Goal: Task Accomplishment & Management: Use online tool/utility

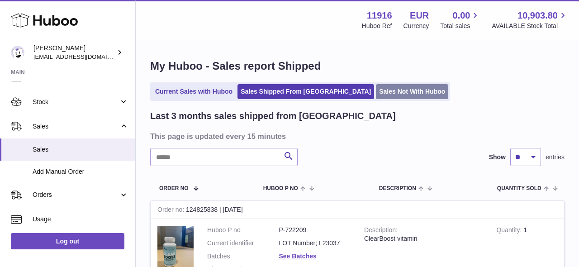
click at [376, 90] on link "Sales Not With Huboo" at bounding box center [412, 91] width 72 height 15
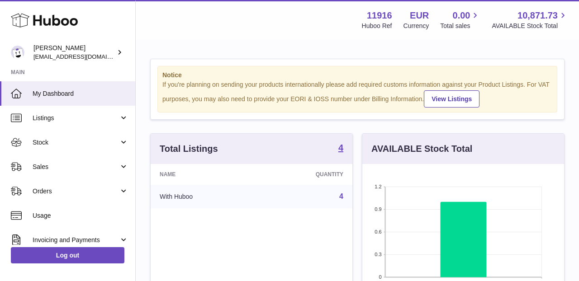
scroll to position [141, 202]
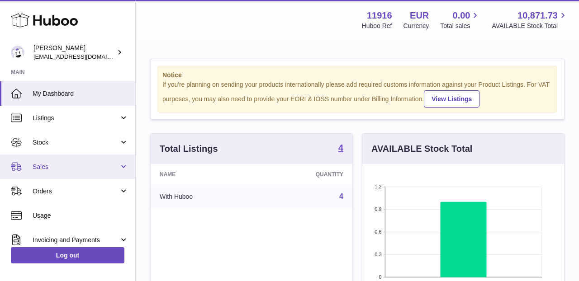
click at [112, 165] on span "Sales" at bounding box center [76, 167] width 86 height 9
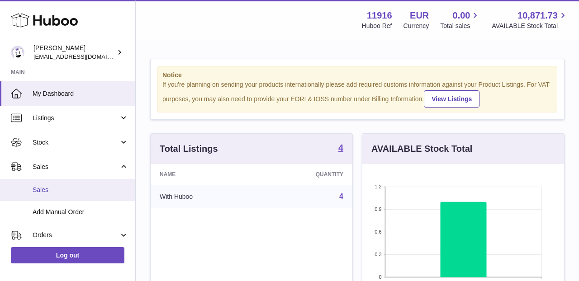
click at [108, 182] on link "Sales" at bounding box center [67, 190] width 135 height 22
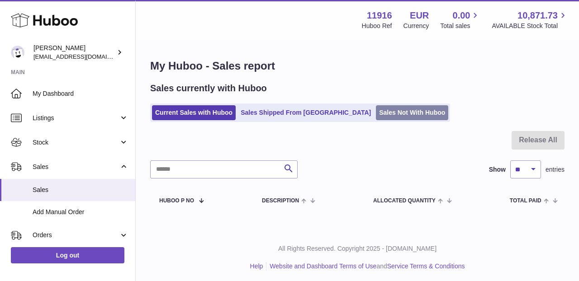
click at [376, 114] on link "Sales Not With Huboo" at bounding box center [412, 112] width 72 height 15
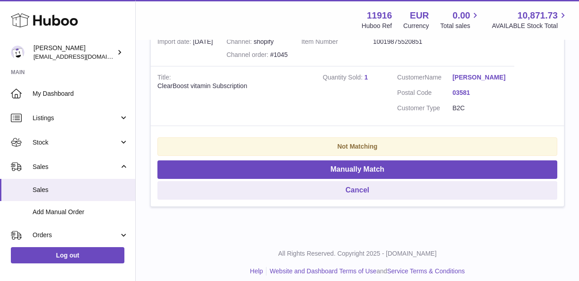
scroll to position [824, 0]
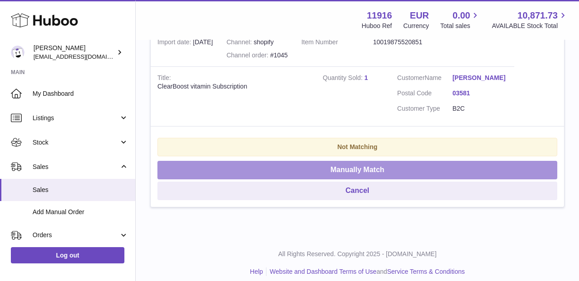
click at [360, 161] on button "Manually Match" at bounding box center [357, 170] width 400 height 19
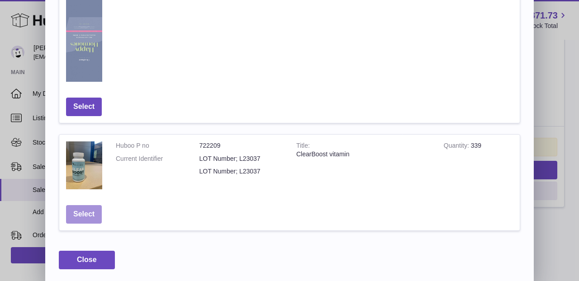
scroll to position [557, 0]
click at [88, 218] on button "Select" at bounding box center [84, 215] width 36 height 19
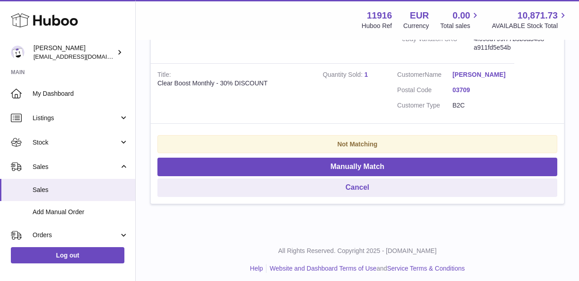
scroll to position [596, 0]
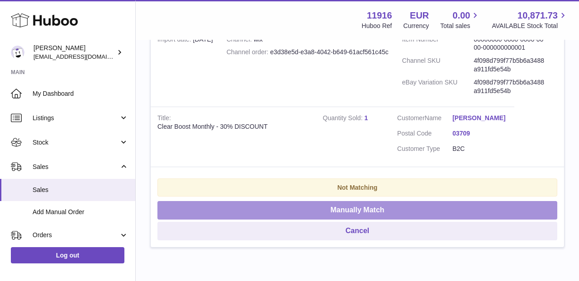
click at [329, 205] on button "Manually Match" at bounding box center [357, 210] width 400 height 19
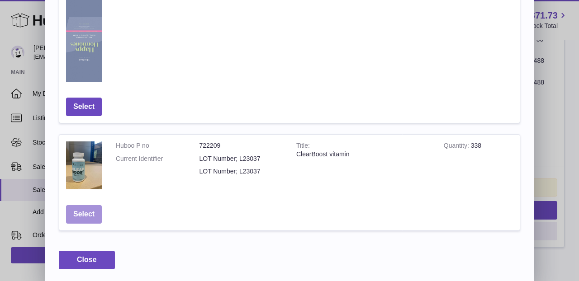
scroll to position [557, 0]
click at [91, 213] on button "Select" at bounding box center [84, 215] width 36 height 19
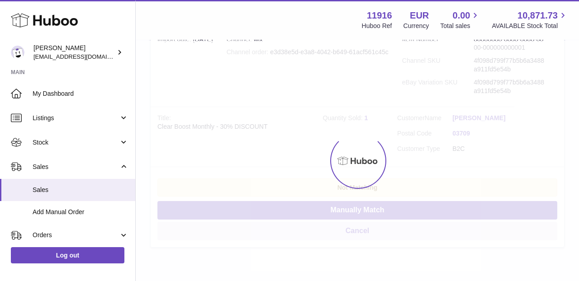
scroll to position [406, 0]
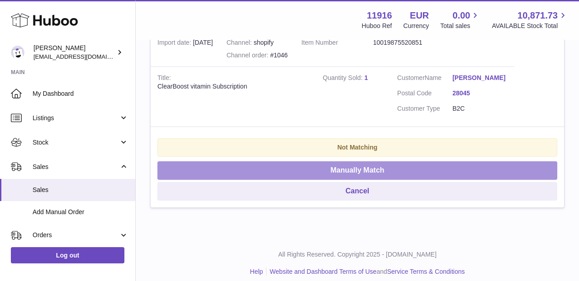
click at [295, 161] on button "Manually Match" at bounding box center [357, 170] width 400 height 19
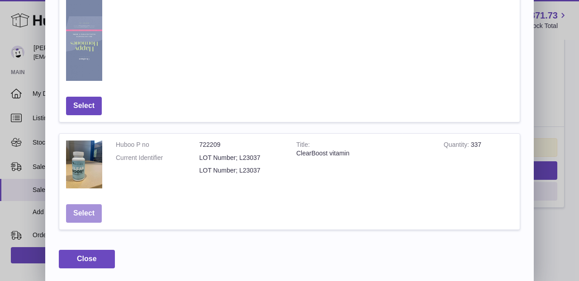
scroll to position [557, 0]
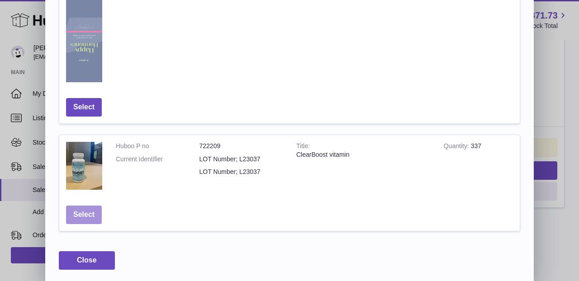
click at [71, 212] on button "Select" at bounding box center [84, 215] width 36 height 19
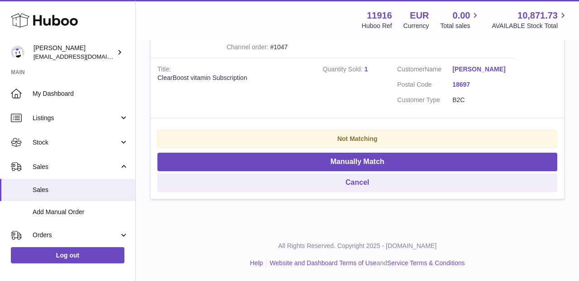
scroll to position [221, 0]
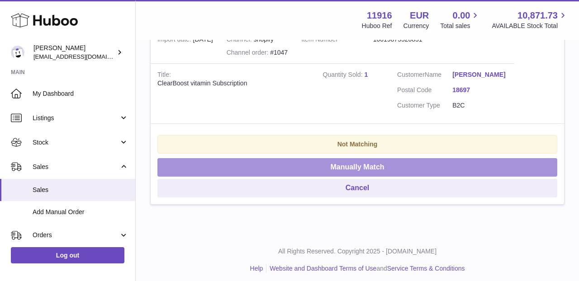
click at [361, 166] on button "Manually Match" at bounding box center [357, 167] width 400 height 19
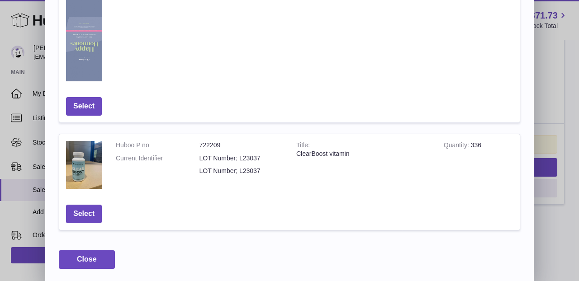
scroll to position [557, 0]
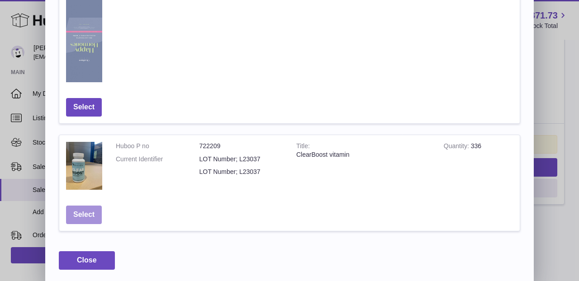
click at [88, 215] on button "Select" at bounding box center [84, 215] width 36 height 19
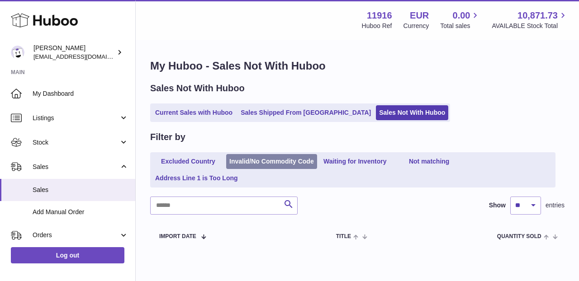
scroll to position [0, 0]
